Goal: Book appointment/travel/reservation

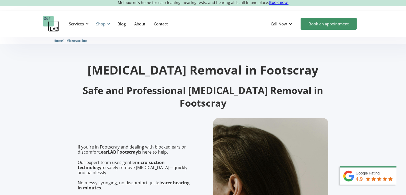
click at [109, 24] on div at bounding box center [109, 24] width 4 height 4
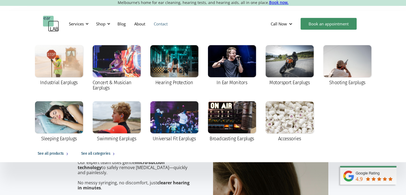
click at [164, 22] on link "Contact" at bounding box center [161, 23] width 22 height 15
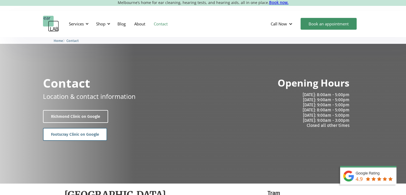
click at [79, 135] on link "Footscray Clinic on Google" at bounding box center [75, 134] width 64 height 13
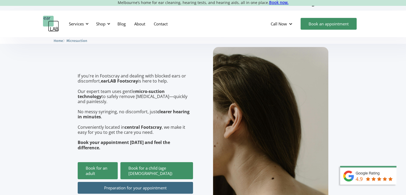
scroll to position [73, 0]
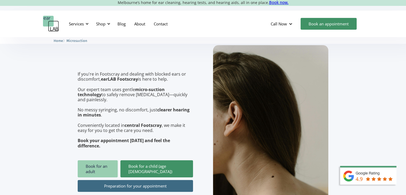
click at [107, 160] on link "Book for an adult" at bounding box center [98, 168] width 40 height 17
